Goal: Information Seeking & Learning: Learn about a topic

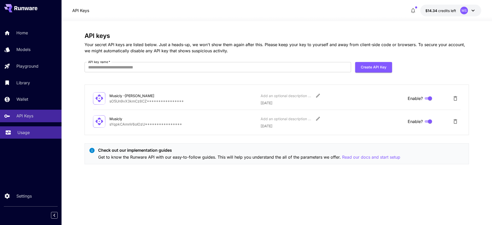
click at [26, 129] on link "Usage" at bounding box center [30, 132] width 61 height 13
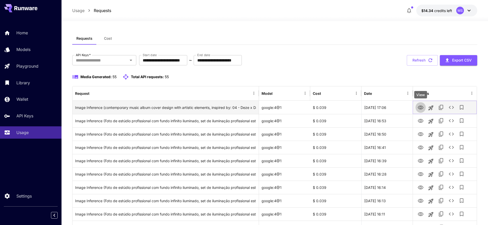
click at [419, 108] on icon "View" at bounding box center [421, 108] width 6 height 6
click at [421, 108] on icon "View" at bounding box center [421, 108] width 6 height 6
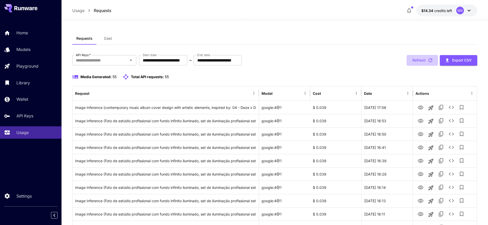
click at [418, 57] on button "Refresh" at bounding box center [422, 60] width 31 height 11
click at [417, 60] on button "Refresh" at bounding box center [422, 60] width 31 height 11
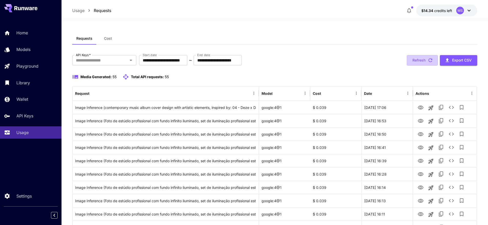
click at [417, 60] on button "Refresh" at bounding box center [422, 60] width 31 height 11
click at [308, 56] on div "**********" at bounding box center [274, 60] width 405 height 11
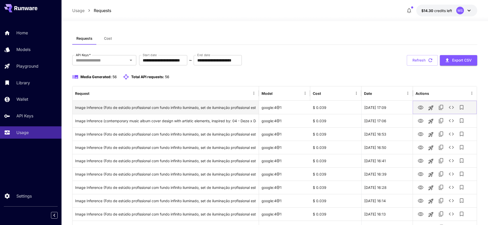
click at [418, 108] on icon "View" at bounding box center [421, 108] width 6 height 4
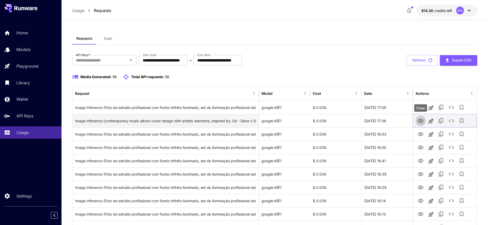
click at [419, 122] on icon "View" at bounding box center [421, 121] width 6 height 4
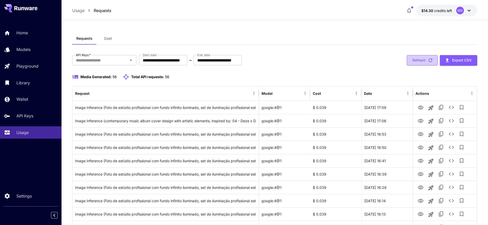
click at [425, 64] on button "Refresh" at bounding box center [422, 60] width 31 height 11
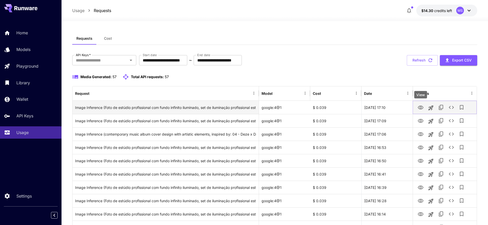
click at [420, 108] on icon "View" at bounding box center [421, 108] width 6 height 4
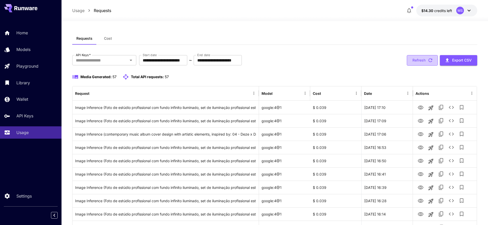
click at [420, 61] on button "Refresh" at bounding box center [422, 60] width 31 height 11
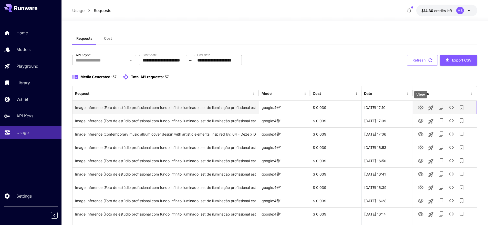
click at [422, 109] on icon "View" at bounding box center [421, 108] width 6 height 4
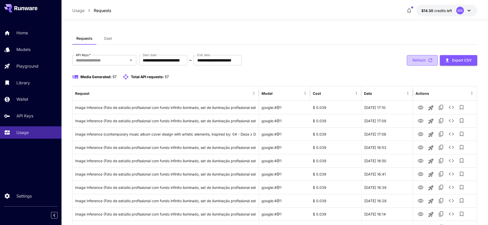
click at [422, 59] on button "Refresh" at bounding box center [422, 60] width 31 height 11
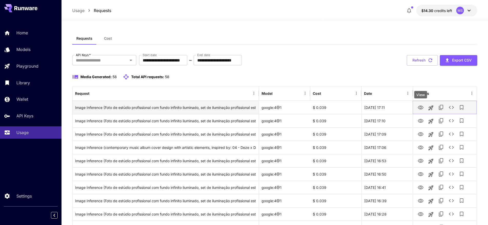
click at [421, 107] on icon "View" at bounding box center [421, 108] width 6 height 4
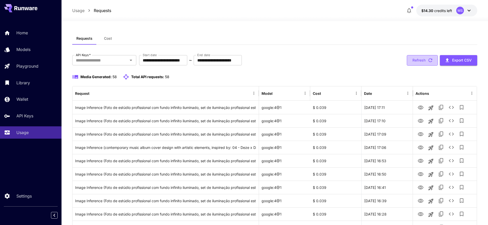
click at [418, 61] on button "Refresh" at bounding box center [422, 60] width 31 height 11
drag, startPoint x: 412, startPoint y: 62, endPoint x: 411, endPoint y: 68, distance: 6.3
click at [412, 62] on button "Refresh" at bounding box center [422, 60] width 31 height 11
click at [421, 57] on button "Refresh" at bounding box center [422, 60] width 31 height 11
click at [422, 58] on button "Refresh" at bounding box center [422, 60] width 31 height 11
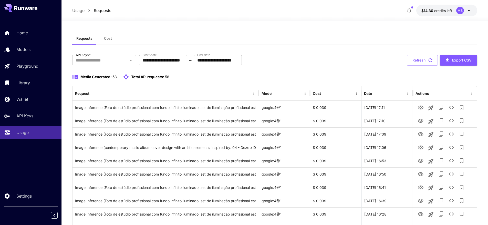
click at [417, 63] on button "Refresh" at bounding box center [422, 60] width 31 height 11
click at [418, 63] on div "Refresh Export CSV" at bounding box center [442, 60] width 70 height 11
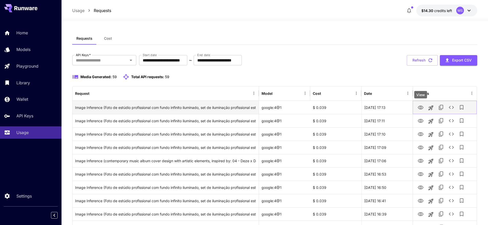
click at [421, 109] on icon "View" at bounding box center [421, 108] width 6 height 4
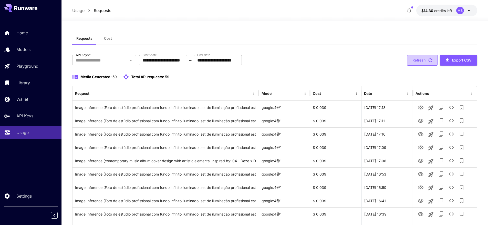
click at [429, 59] on icon "button" at bounding box center [431, 60] width 6 height 6
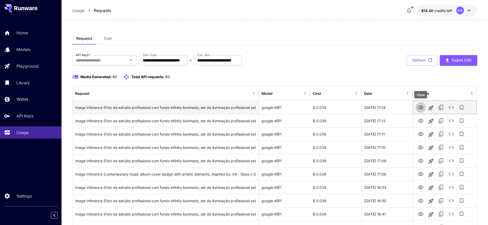
click at [418, 108] on icon "View" at bounding box center [421, 108] width 6 height 6
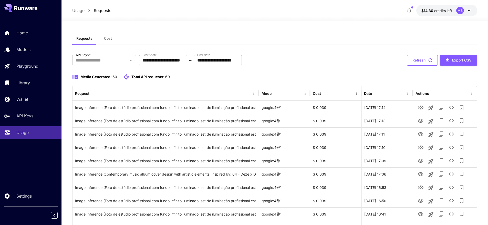
click at [433, 60] on button "Refresh" at bounding box center [422, 60] width 31 height 11
click at [418, 60] on button "Refresh" at bounding box center [422, 60] width 31 height 11
click at [417, 60] on button "Refresh" at bounding box center [422, 60] width 31 height 11
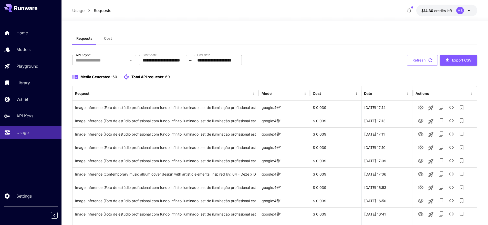
click at [417, 60] on button "Refresh" at bounding box center [422, 60] width 31 height 11
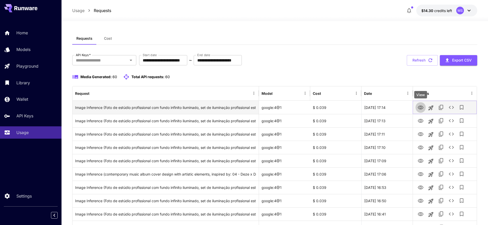
click at [422, 108] on icon "View" at bounding box center [421, 108] width 6 height 6
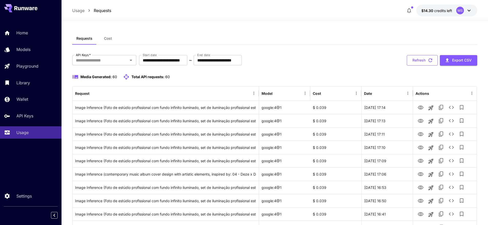
click at [422, 61] on button "Refresh" at bounding box center [422, 60] width 31 height 11
click at [422, 60] on button "Refresh" at bounding box center [422, 60] width 31 height 11
click at [409, 62] on button "Refresh" at bounding box center [422, 60] width 31 height 11
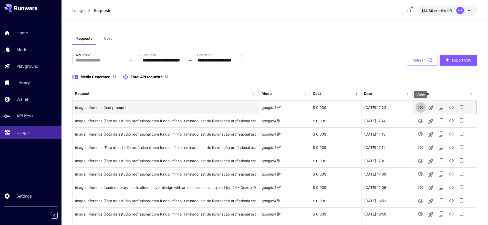
click at [420, 106] on icon "View" at bounding box center [421, 108] width 6 height 4
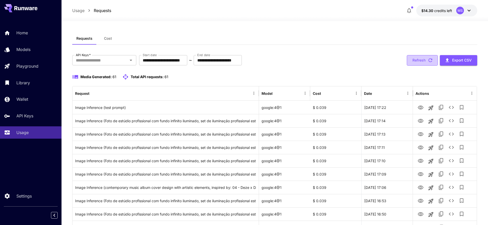
click at [415, 57] on button "Refresh" at bounding box center [422, 60] width 31 height 11
click at [422, 62] on button "Refresh" at bounding box center [422, 60] width 31 height 11
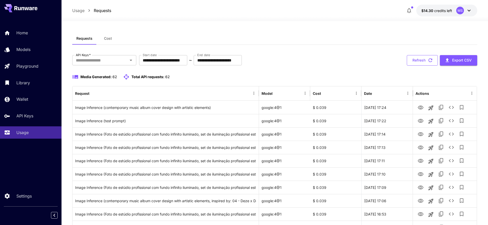
click at [421, 63] on button "Refresh" at bounding box center [422, 60] width 31 height 11
click at [35, 54] on link "Models" at bounding box center [30, 49] width 61 height 13
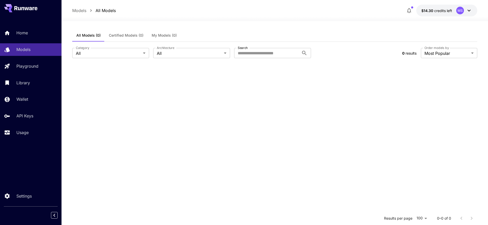
click at [235, 74] on section at bounding box center [274, 176] width 405 height 225
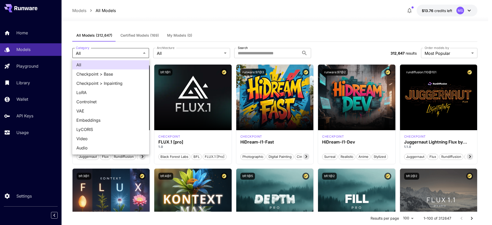
click at [105, 136] on span "Video" at bounding box center [110, 139] width 69 height 6
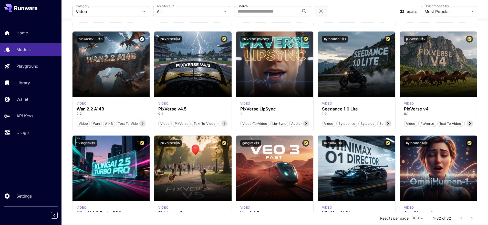
scroll to position [446, 0]
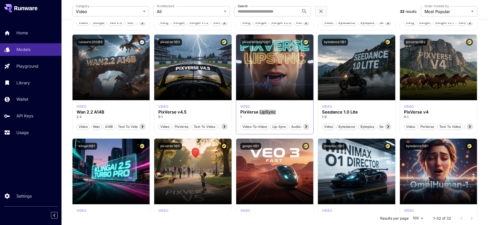
drag, startPoint x: 259, startPoint y: 113, endPoint x: 242, endPoint y: 112, distance: 16.9
click at [242, 112] on h3 "PixVerse LipSync" at bounding box center [274, 112] width 69 height 5
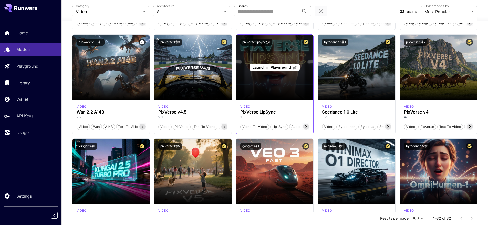
click at [269, 98] on div "Launch in Playground" at bounding box center [274, 68] width 77 height 66
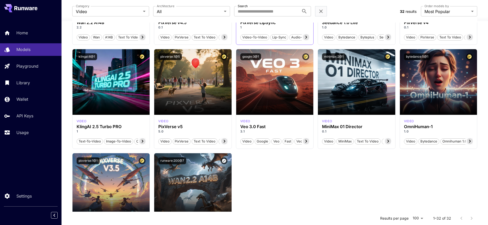
scroll to position [555, 0]
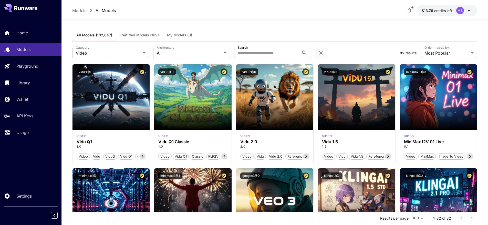
scroll to position [0, 0]
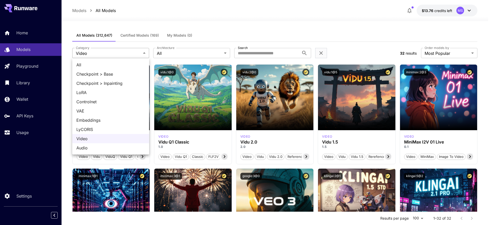
click at [100, 67] on span "All" at bounding box center [110, 65] width 69 height 6
type input "***"
